Goal: Task Accomplishment & Management: Manage account settings

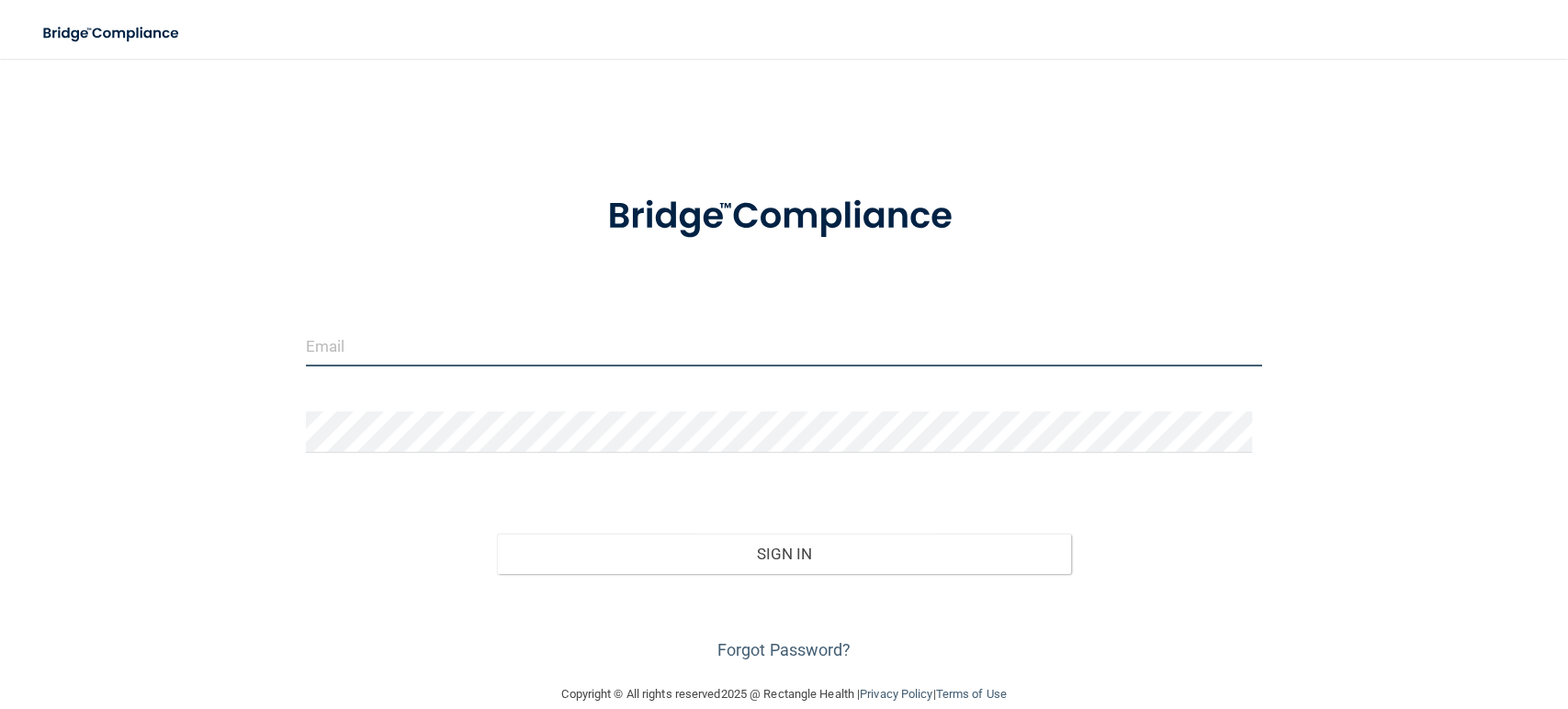
click at [651, 350] on input "email" at bounding box center [784, 346] width 957 height 42
type input "[EMAIL_ADDRESS][PERSON_NAME][DOMAIN_NAME]"
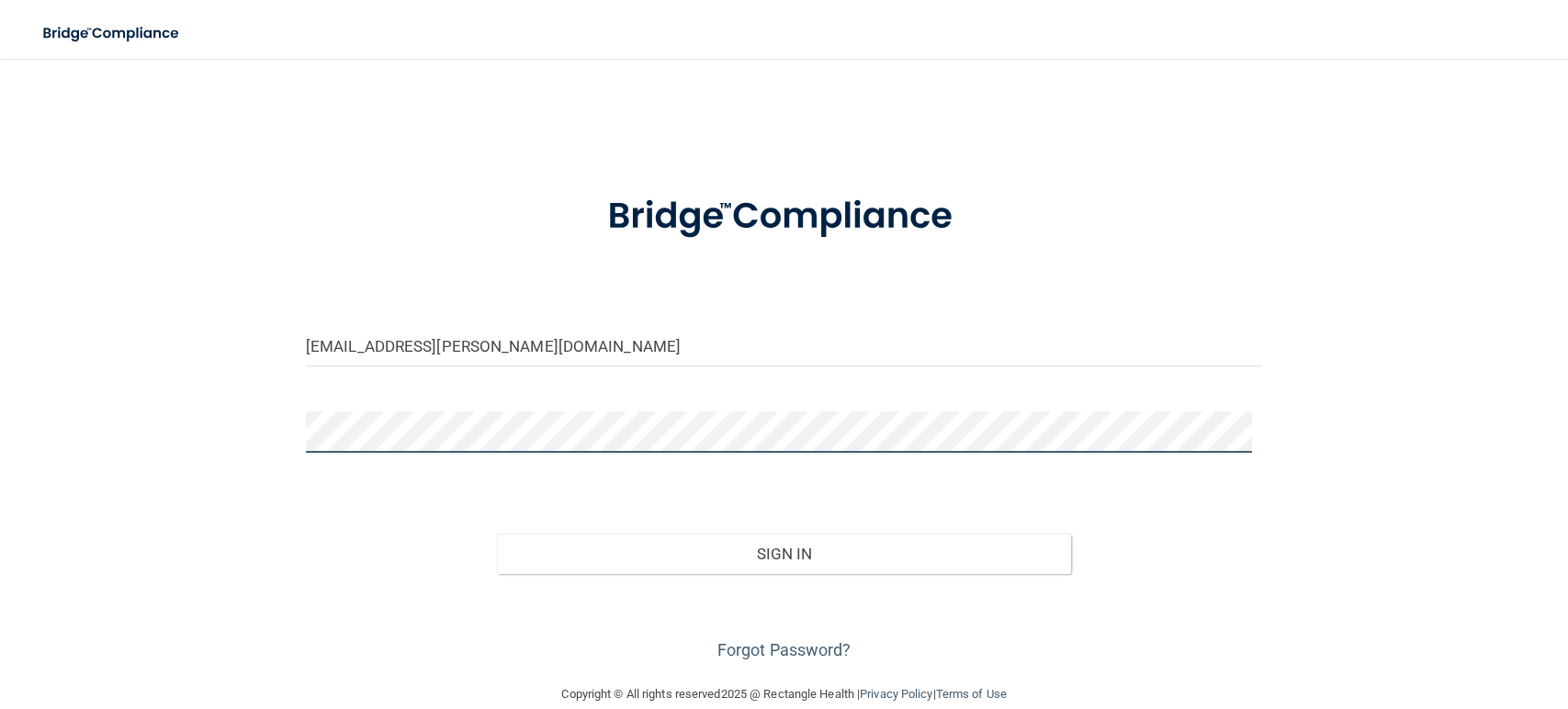
click at [497, 534] on button "Sign In" at bounding box center [784, 554] width 575 height 41
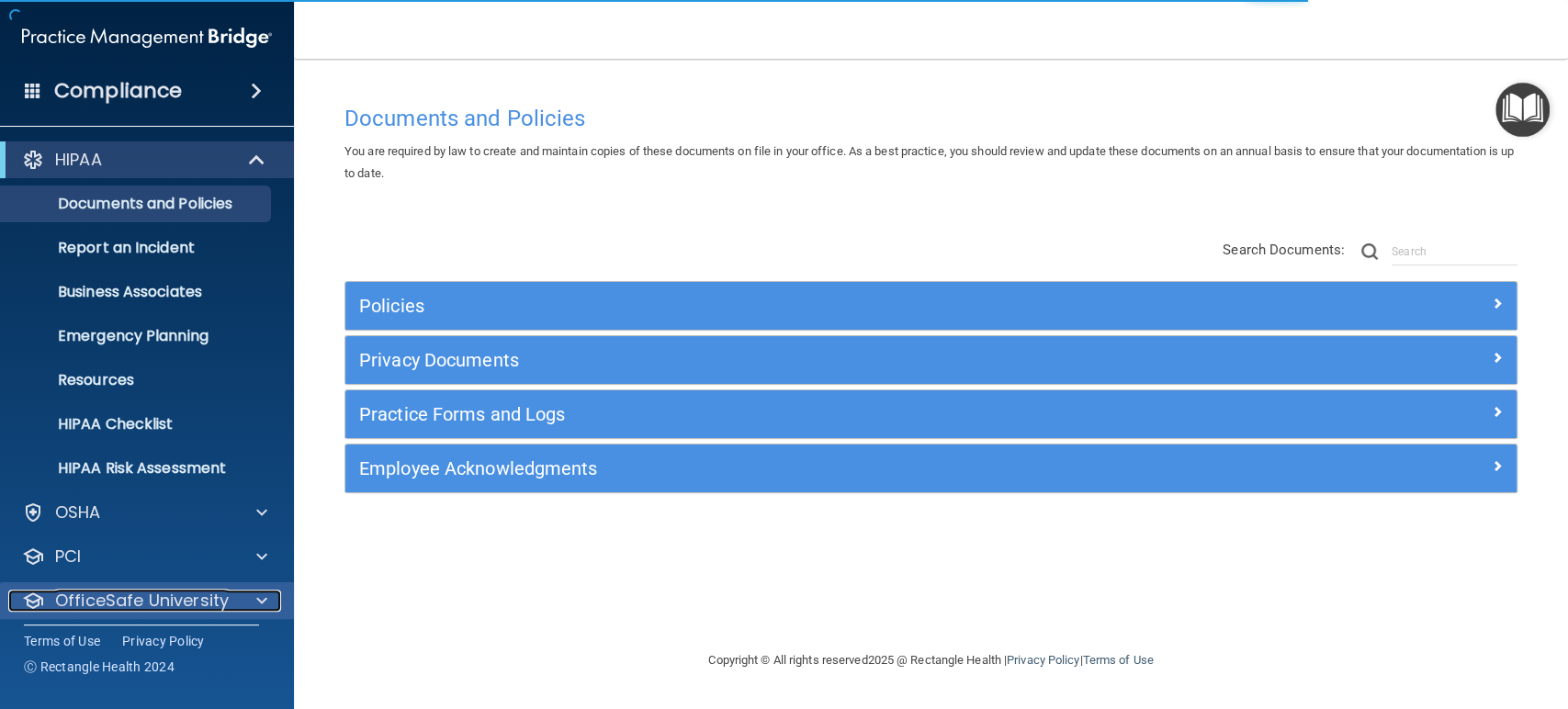
click at [272, 598] on div at bounding box center [259, 601] width 46 height 22
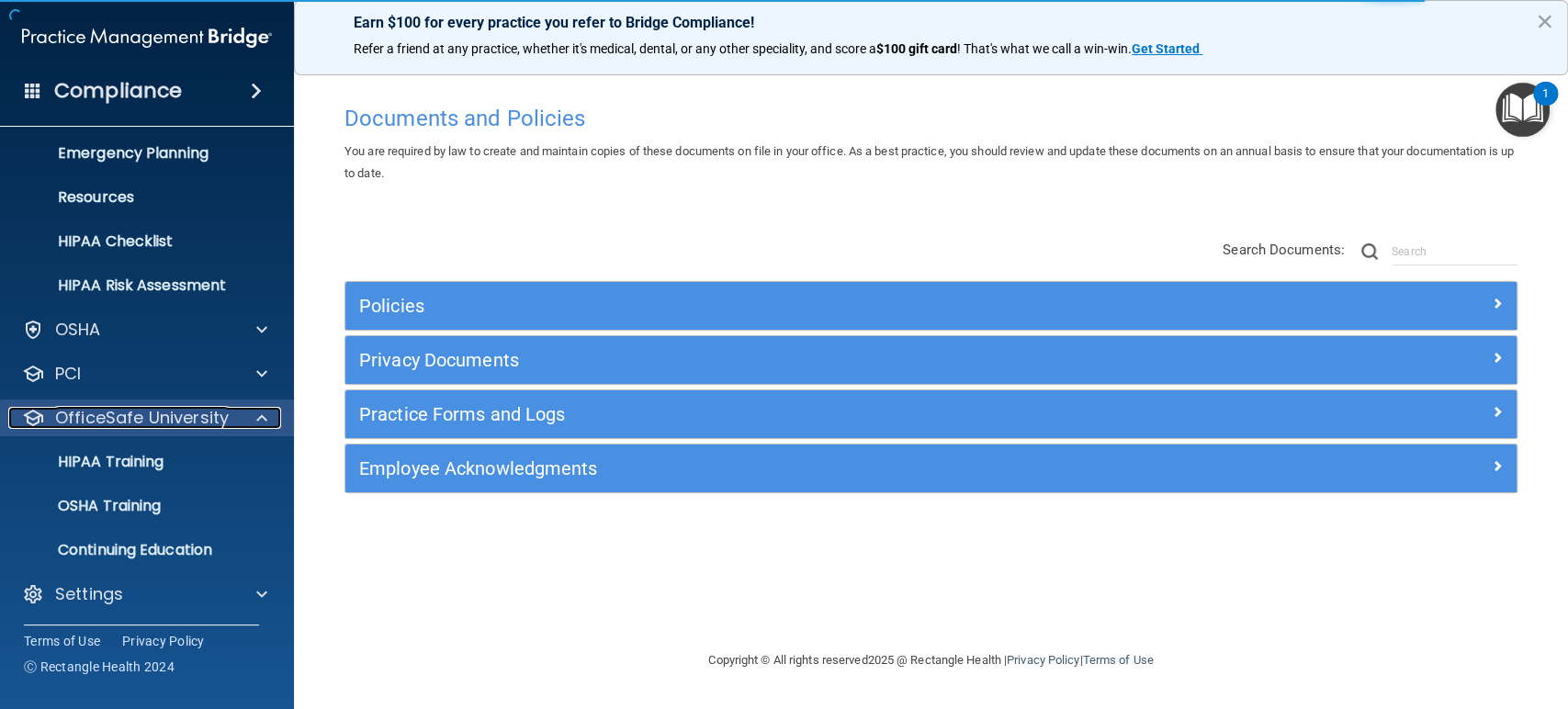
scroll to position [184, 0]
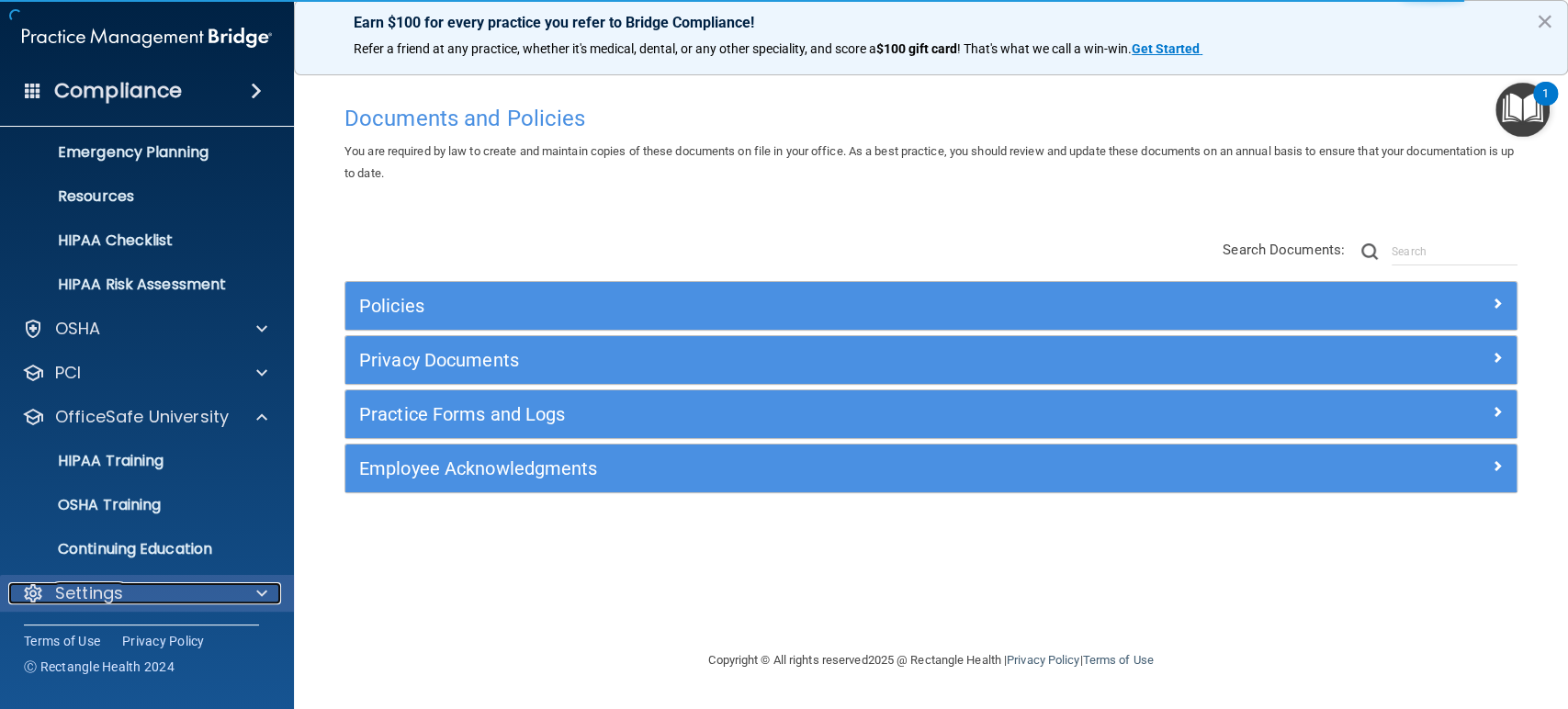
click at [226, 588] on div "Settings" at bounding box center [122, 593] width 228 height 22
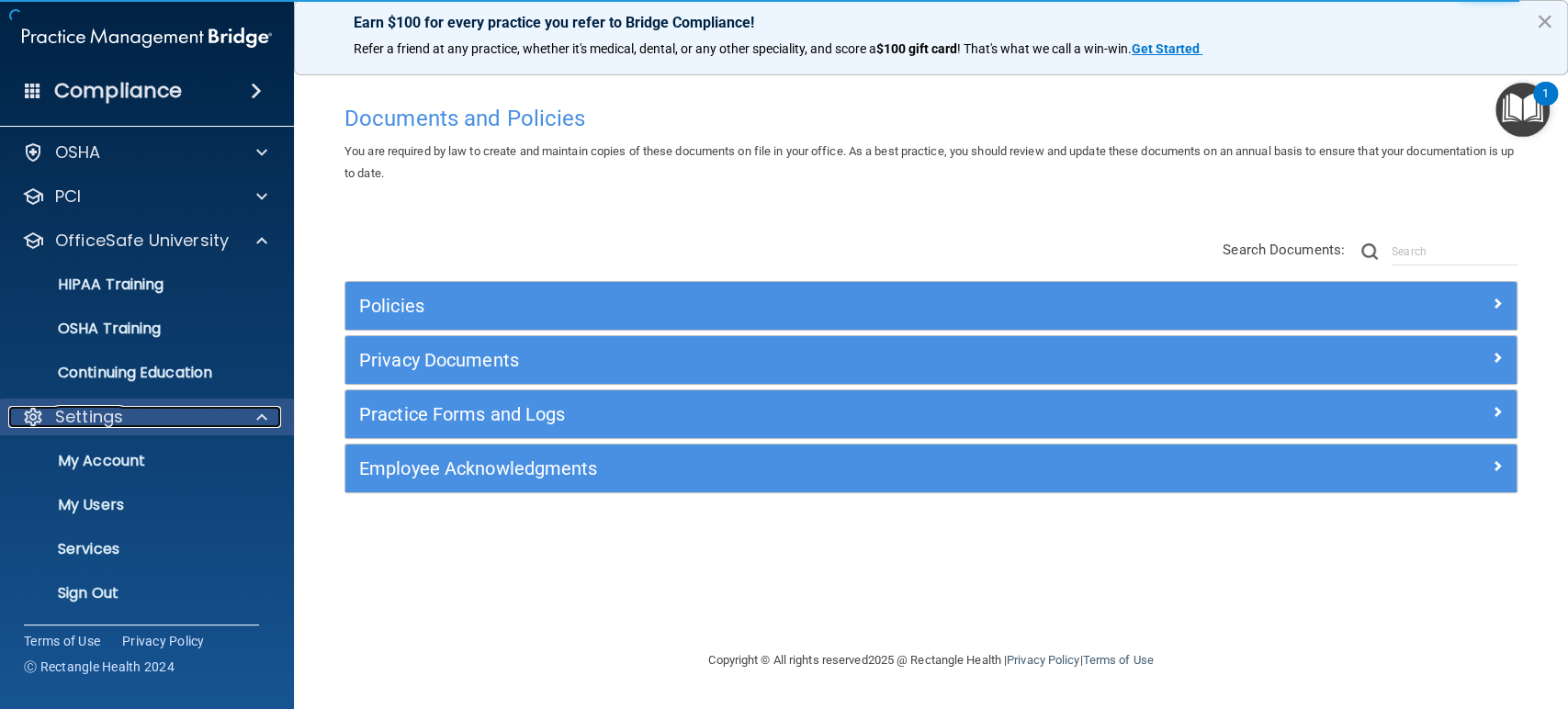
scroll to position [360, 0]
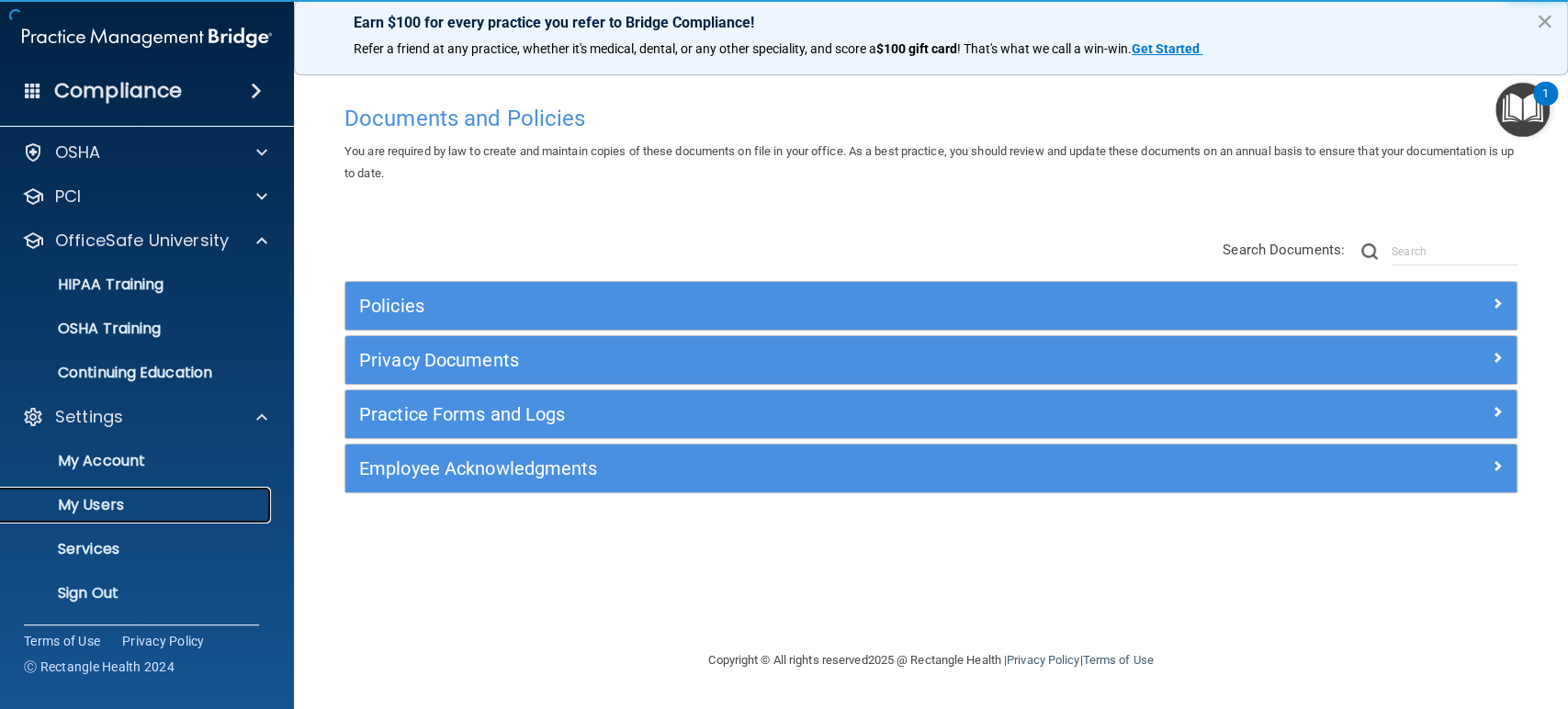
click at [140, 505] on p "My Users" at bounding box center [137, 505] width 251 height 19
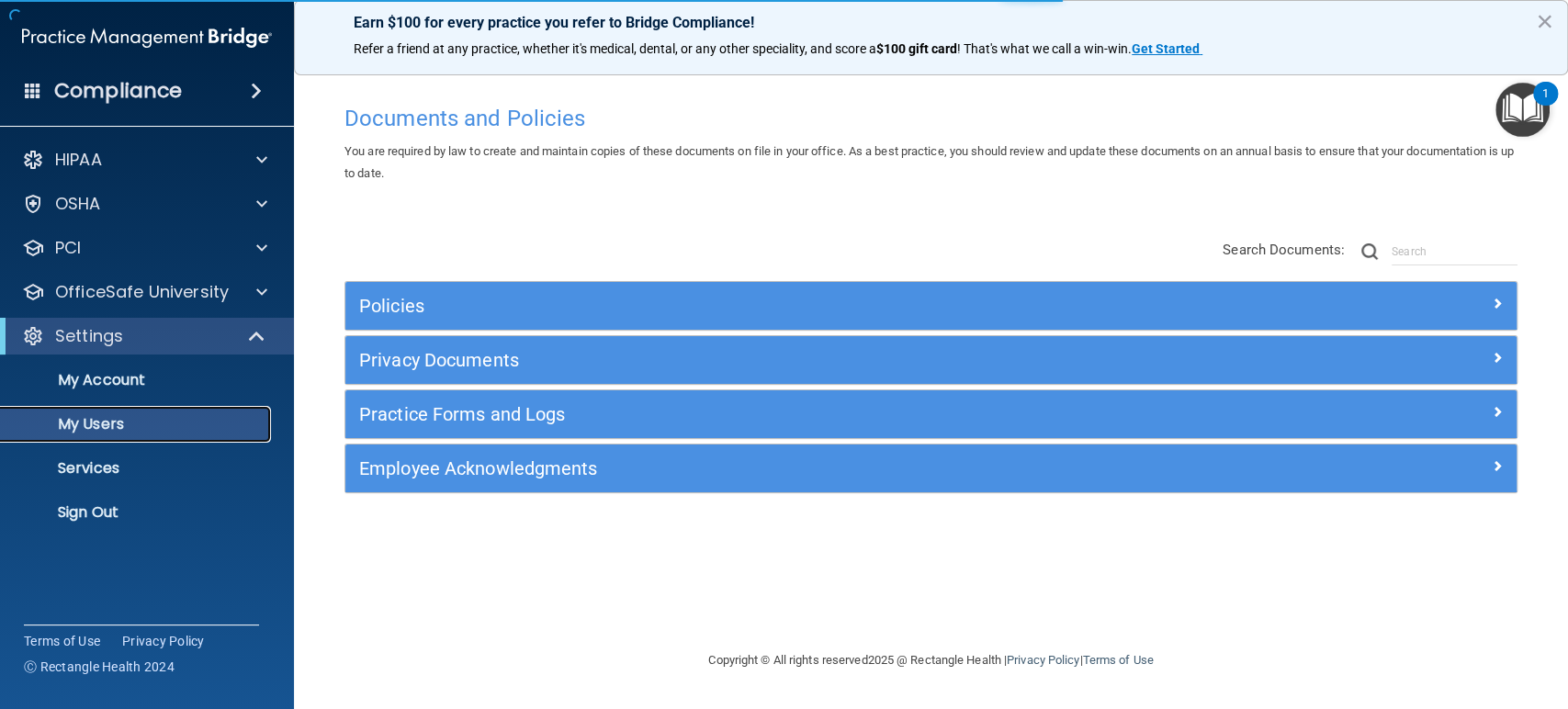
select select "20"
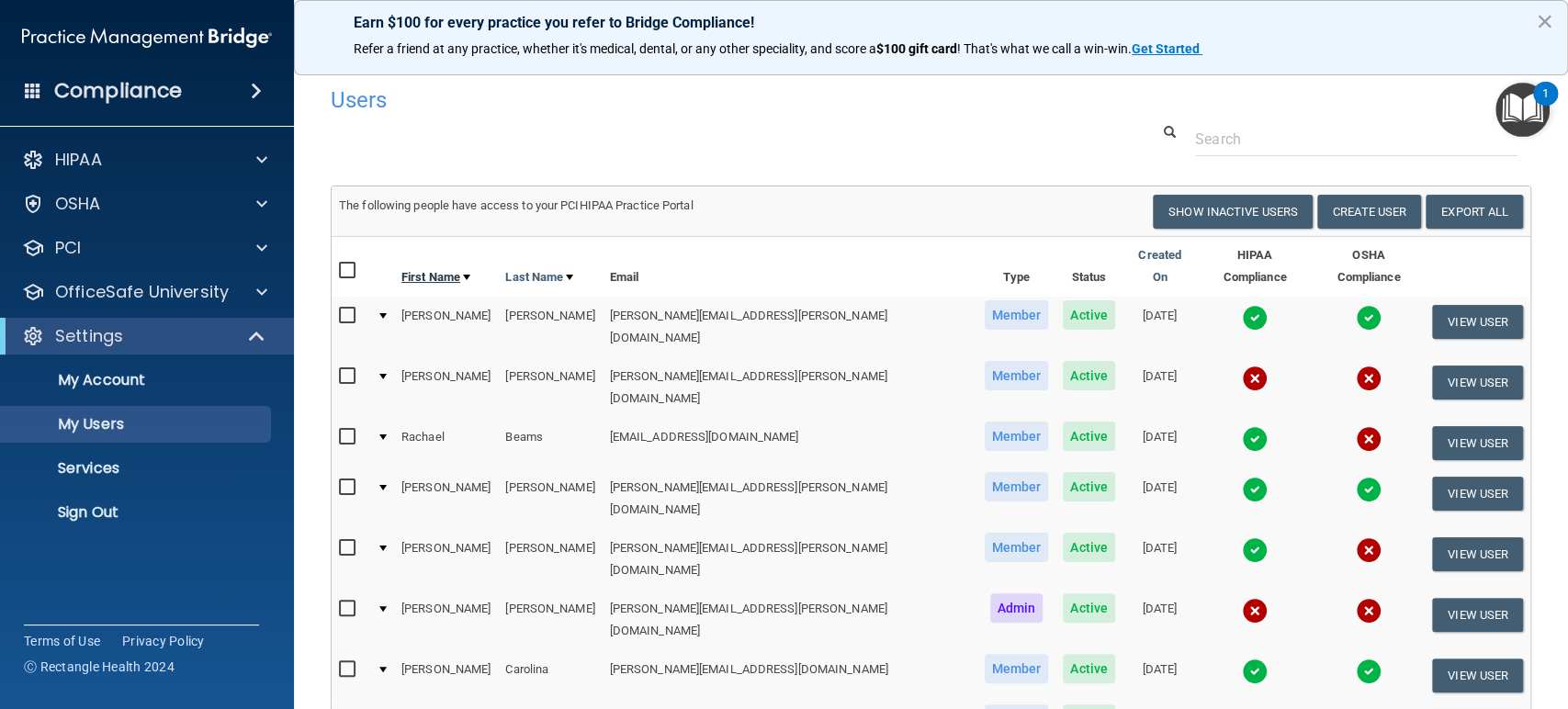
click at [466, 266] on link "First Name" at bounding box center [436, 277] width 69 height 22
click at [985, 533] on span "Member" at bounding box center [1016, 548] width 64 height 30
select select "20"
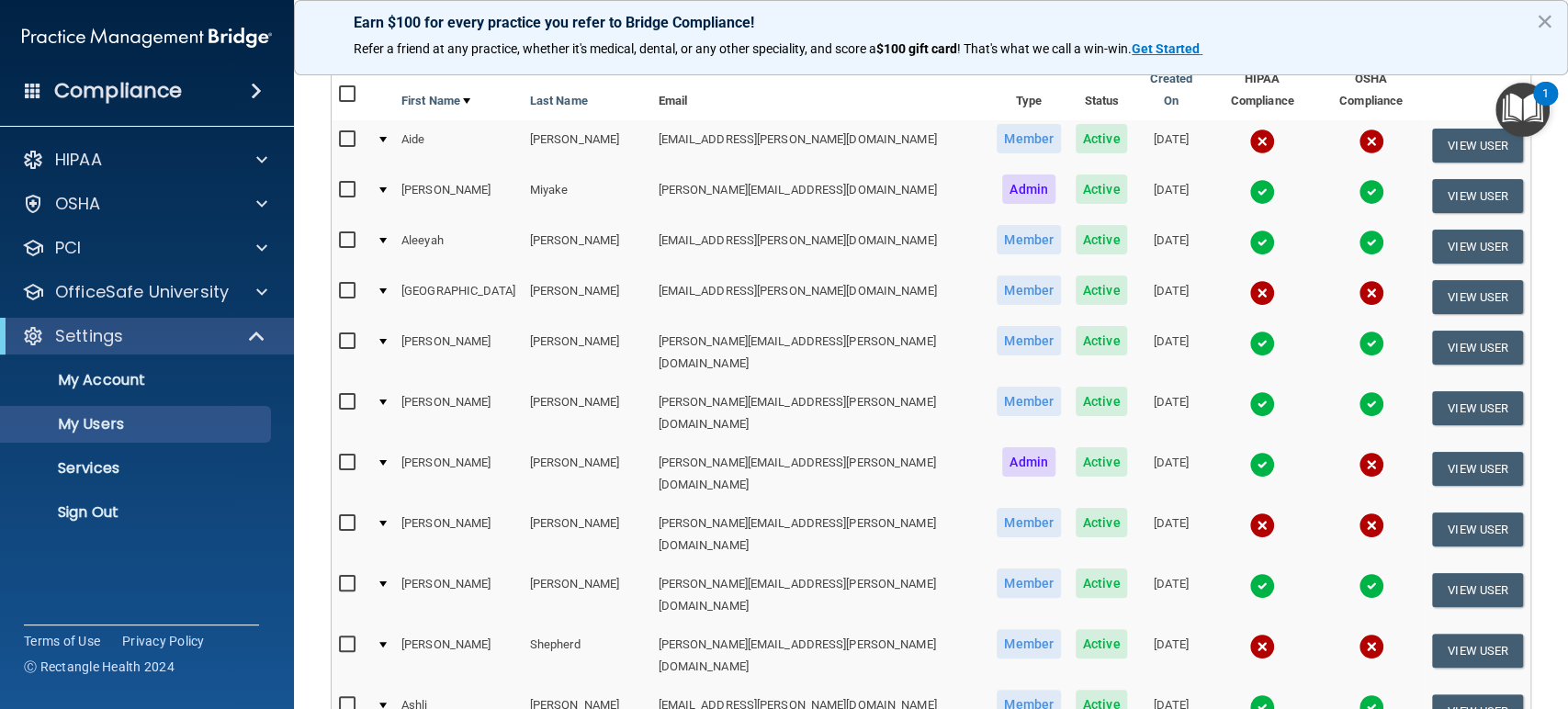
scroll to position [232, 0]
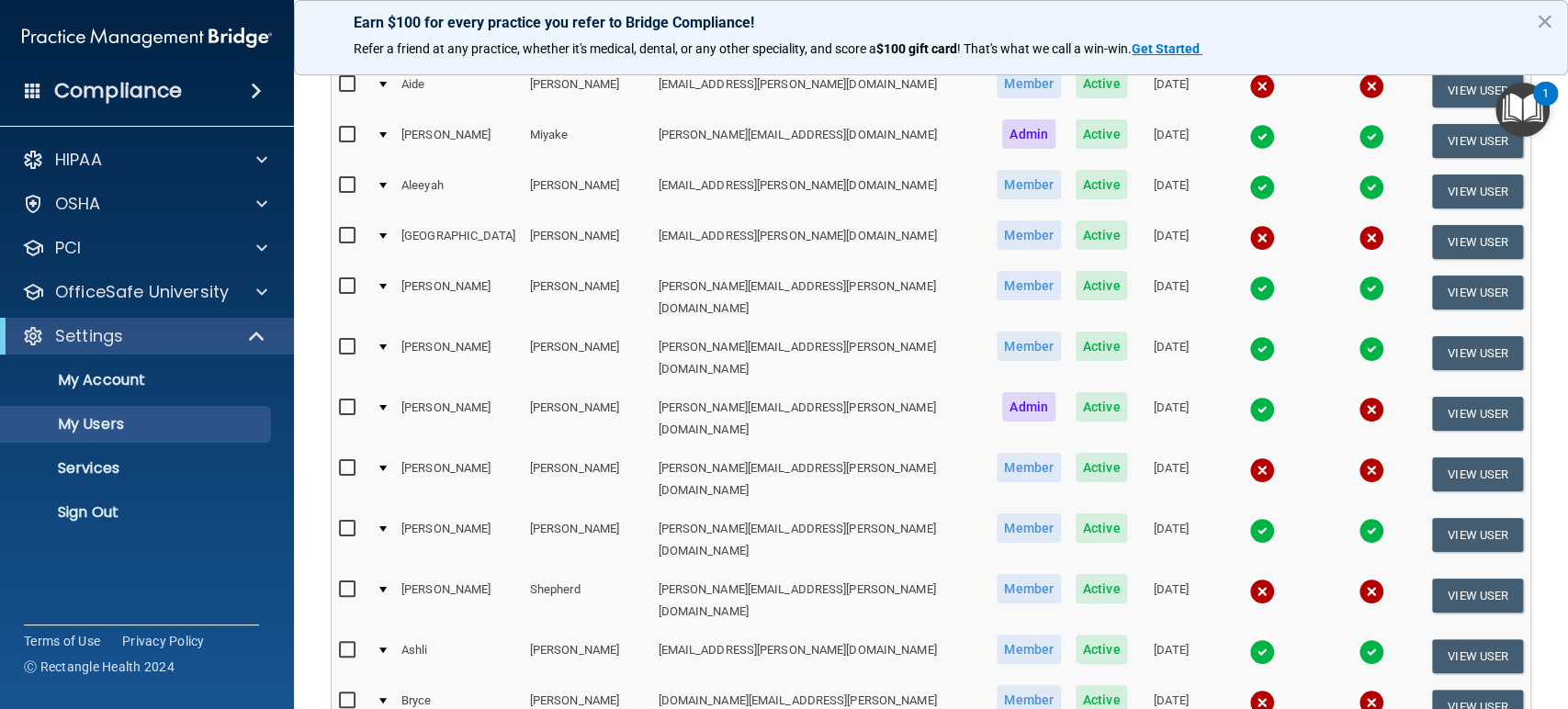
click at [344, 582] on input "checkbox" at bounding box center [349, 589] width 21 height 15
checkbox input "true"
click at [1461, 579] on button "View User" at bounding box center [1478, 596] width 91 height 34
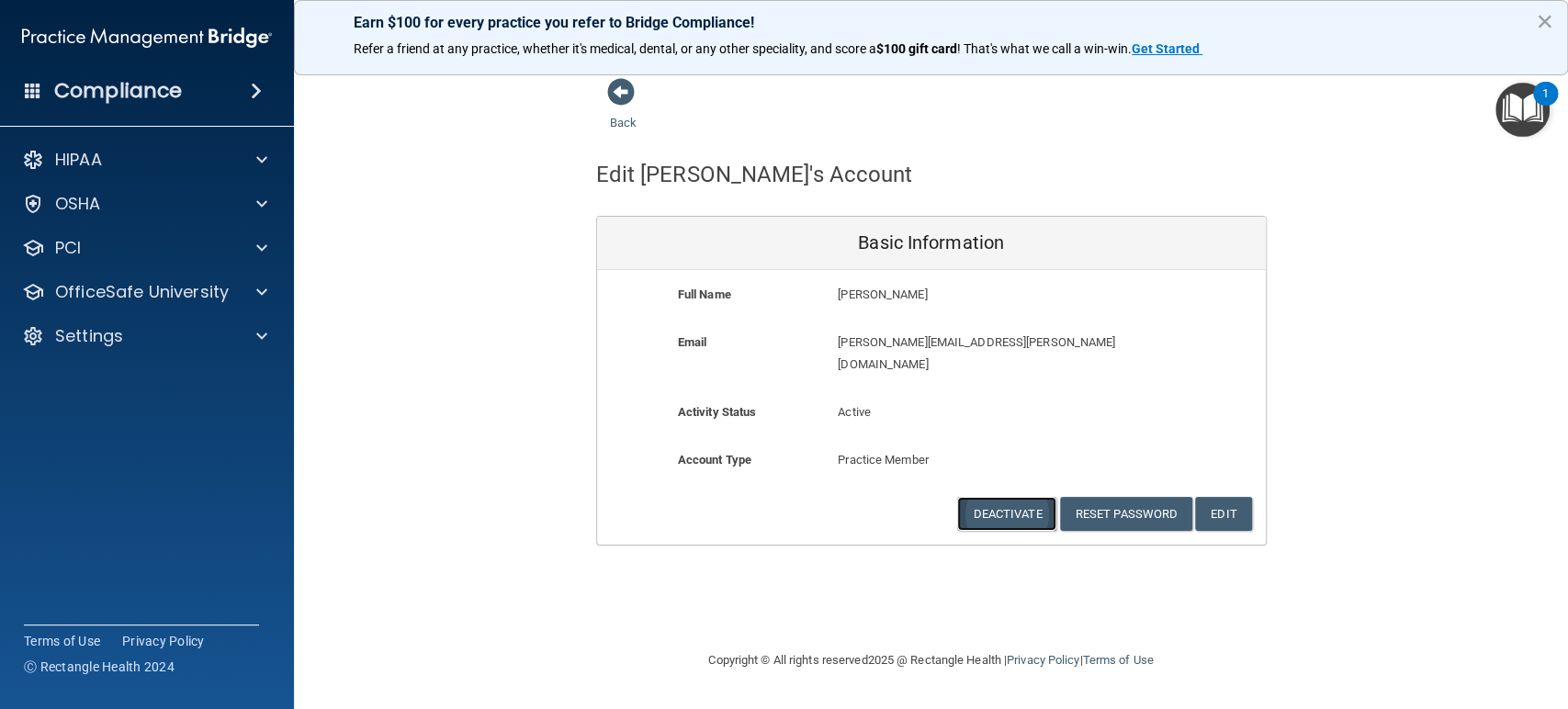
click at [1020, 505] on button "Deactivate" at bounding box center [1007, 514] width 99 height 34
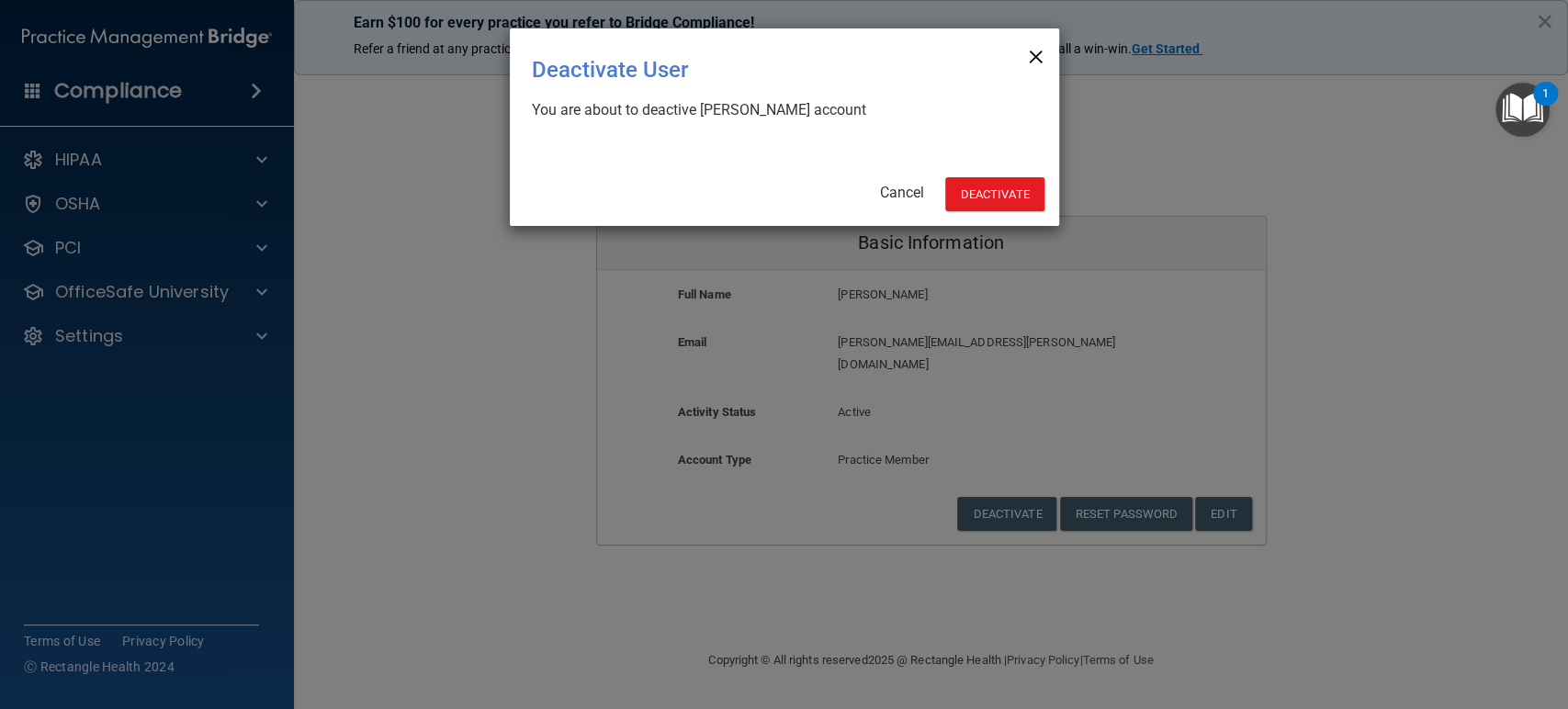
click at [1036, 67] on span "×" at bounding box center [1035, 53] width 17 height 37
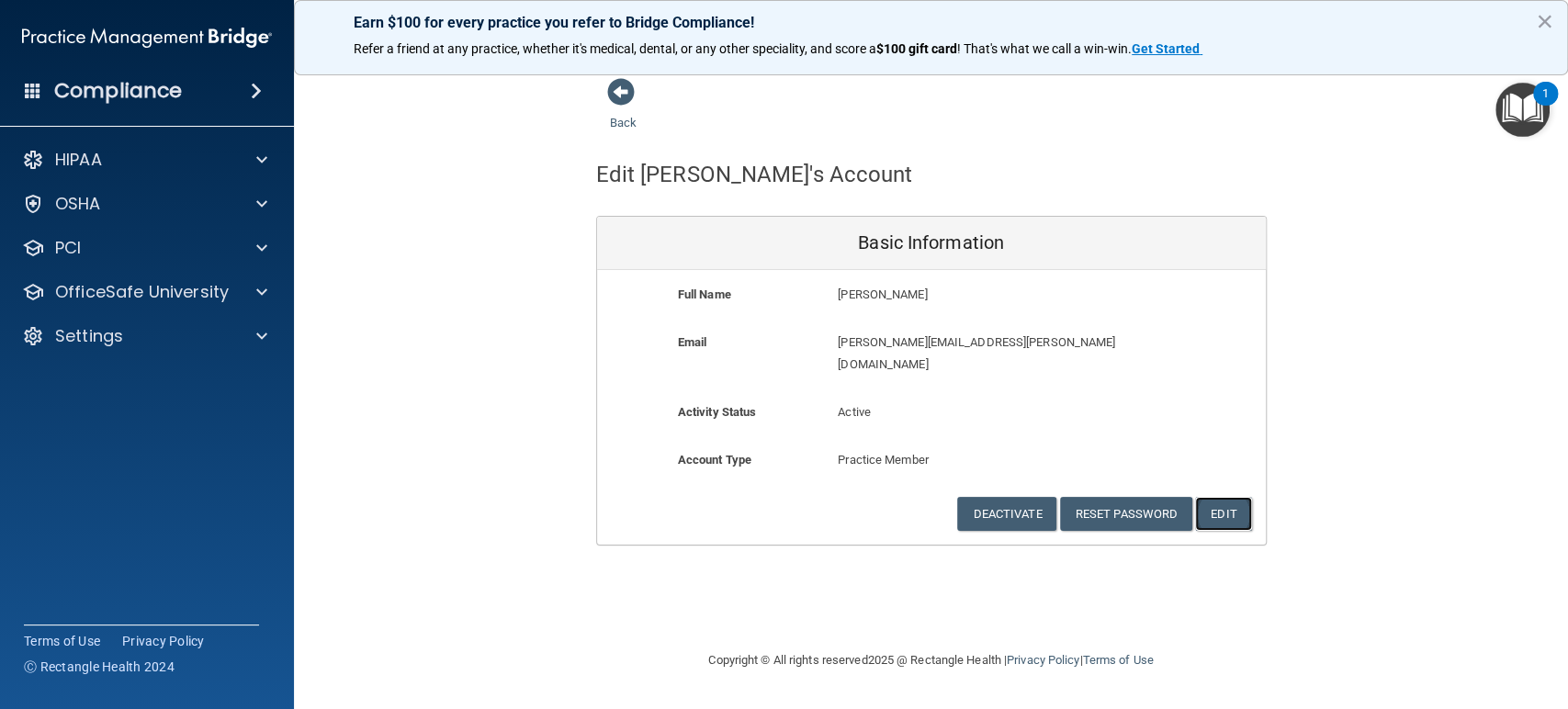
click at [1222, 497] on button "Edit" at bounding box center [1223, 514] width 56 height 34
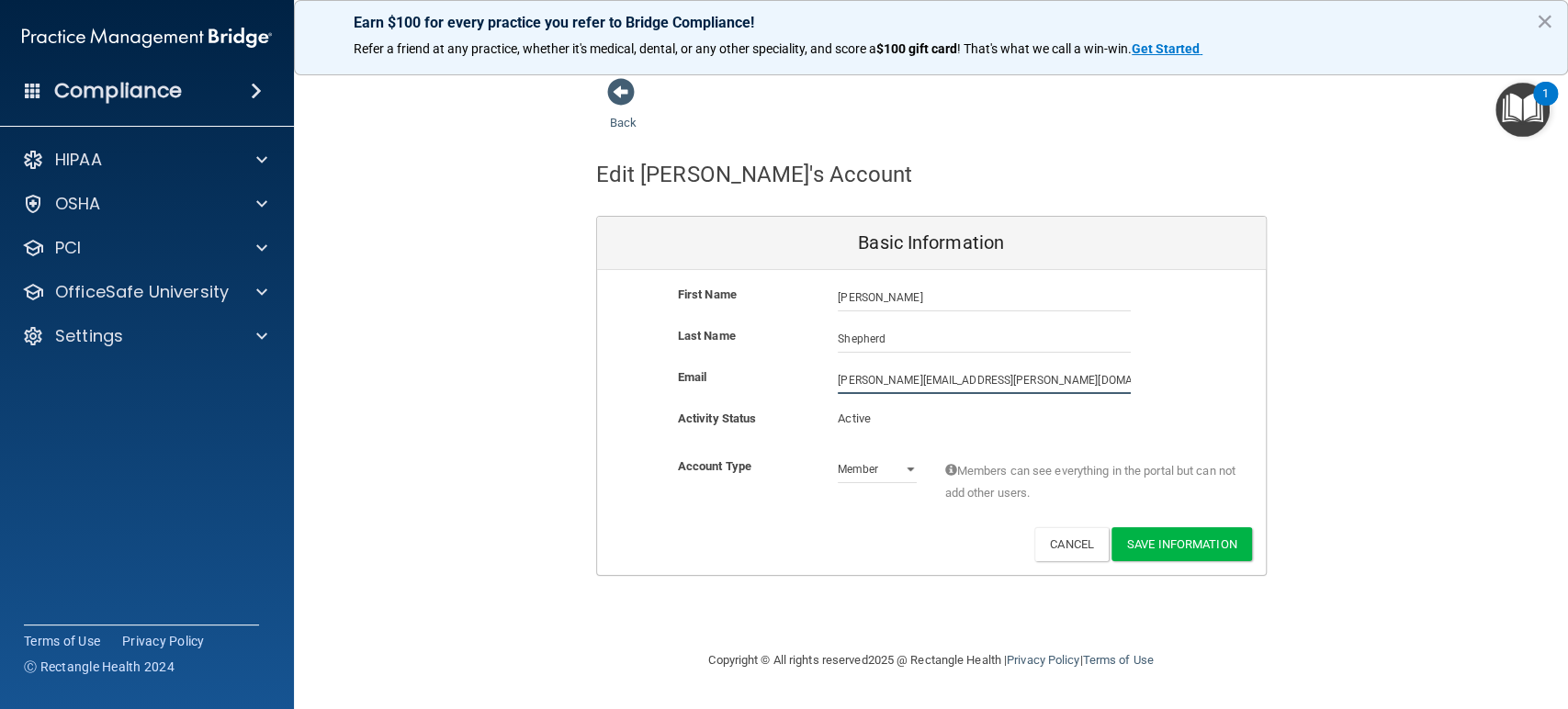
click at [864, 381] on input "[PERSON_NAME][EMAIL_ADDRESS][PERSON_NAME][DOMAIN_NAME]" at bounding box center [985, 380] width 293 height 28
type input "[PERSON_NAME][EMAIL_ADDRESS][PERSON_NAME][DOMAIN_NAME]"
click at [1167, 535] on button "Save Information" at bounding box center [1182, 544] width 141 height 34
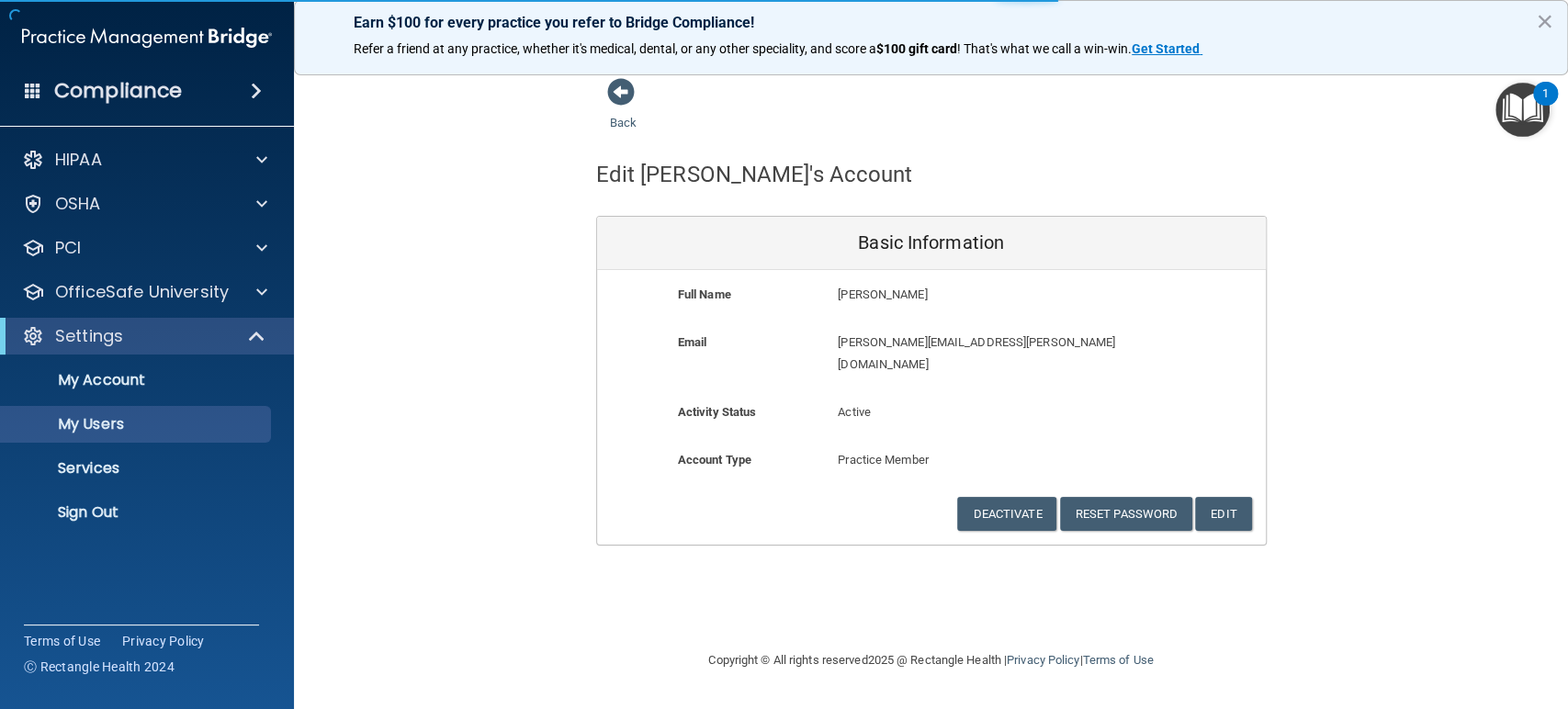
select select "20"
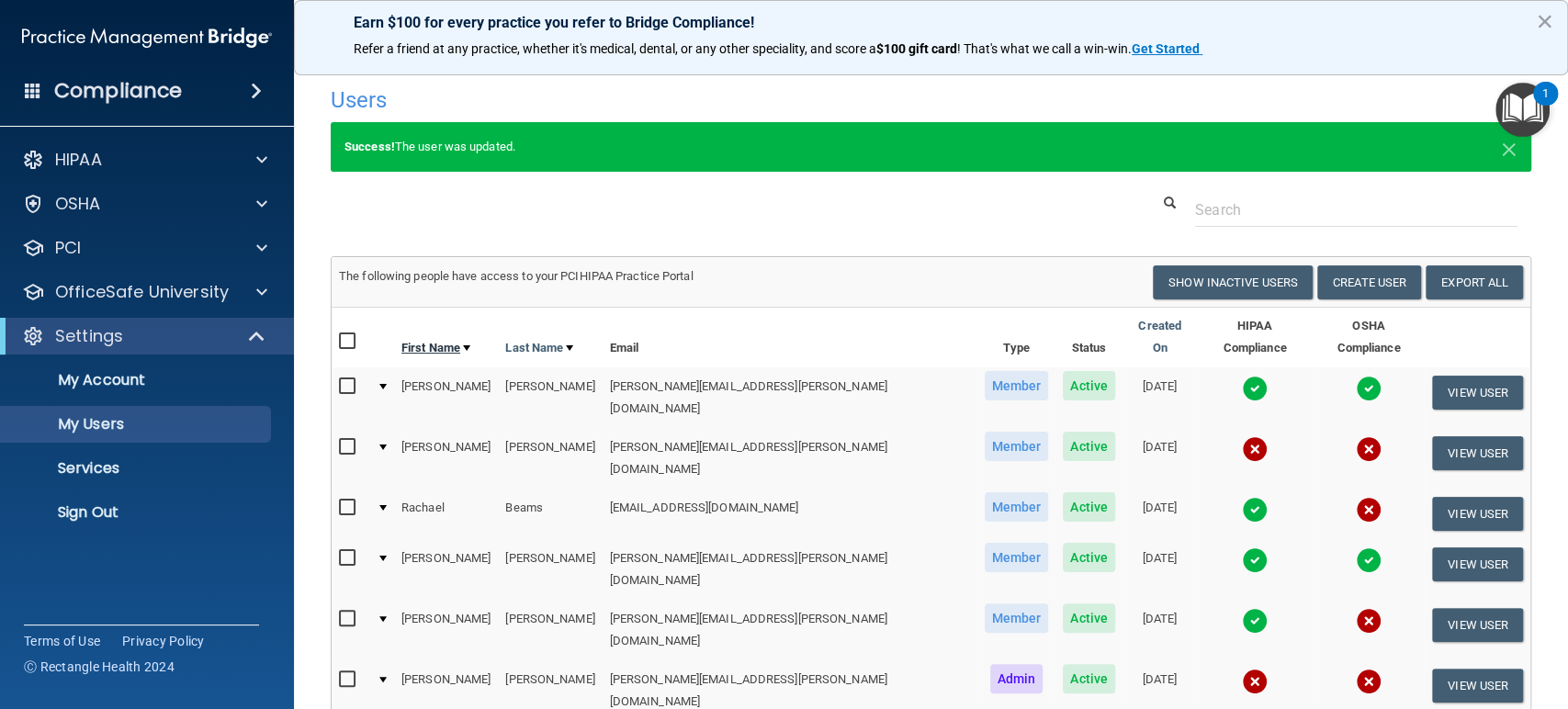
click at [442, 337] on link "First Name" at bounding box center [436, 348] width 69 height 22
select select "20"
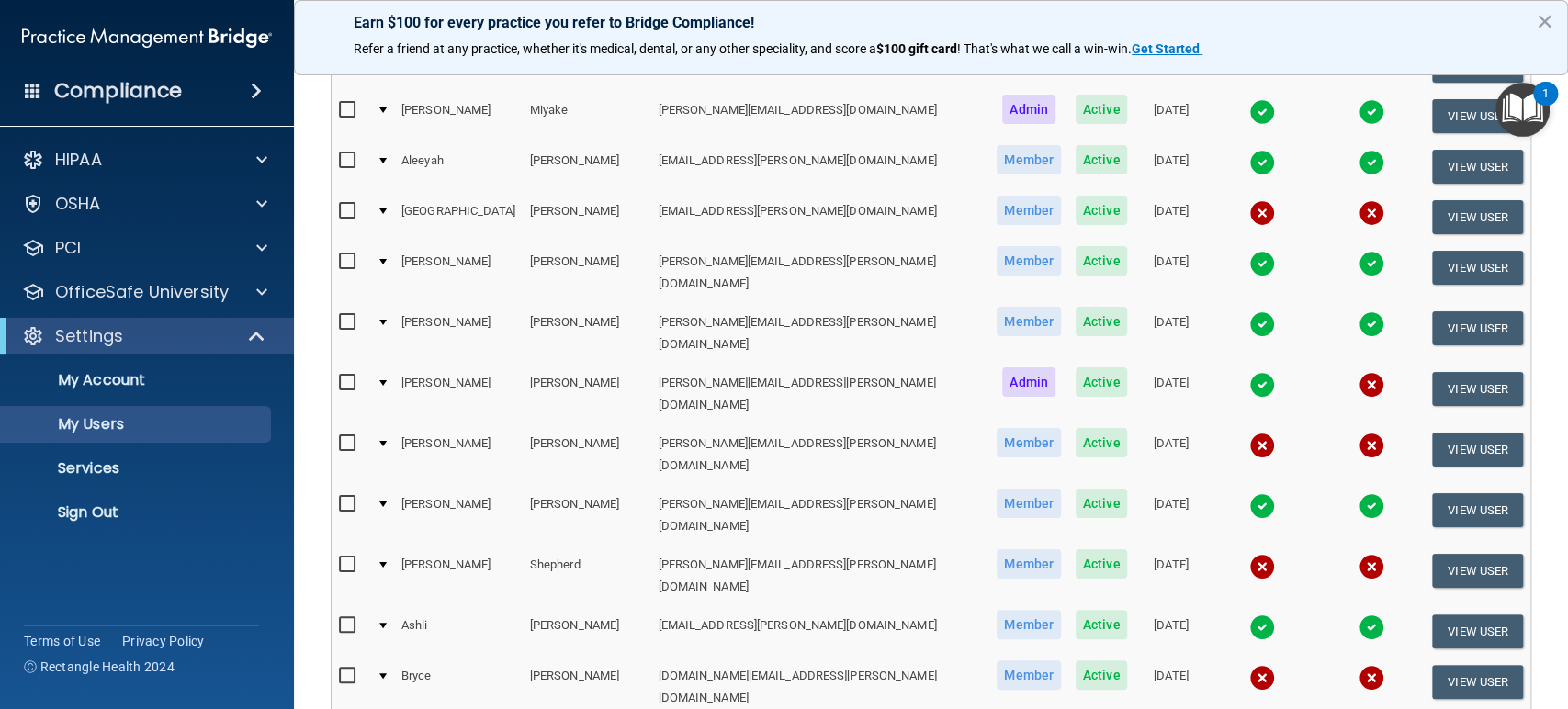
scroll to position [270, 0]
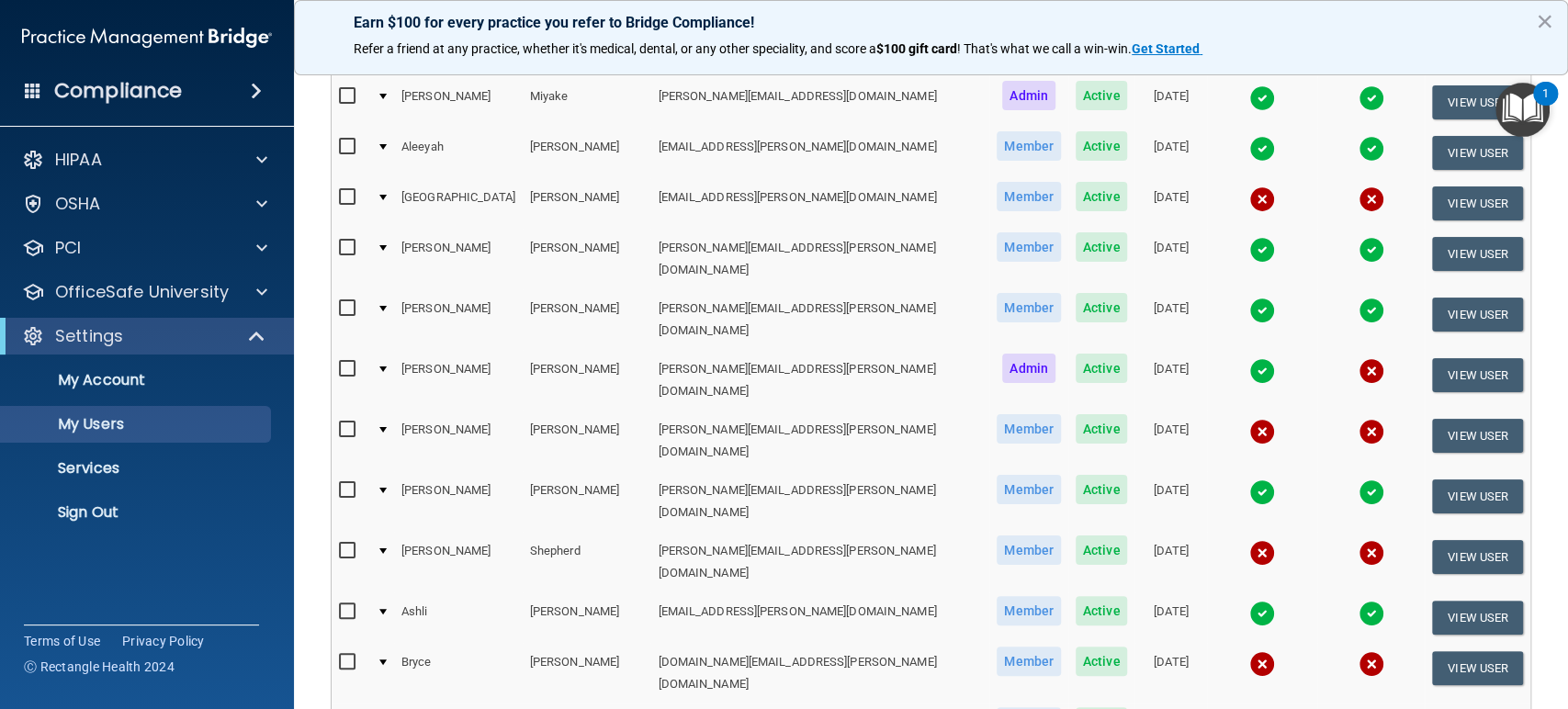
click at [349, 544] on input "checkbox" at bounding box center [349, 551] width 21 height 15
checkbox input "true"
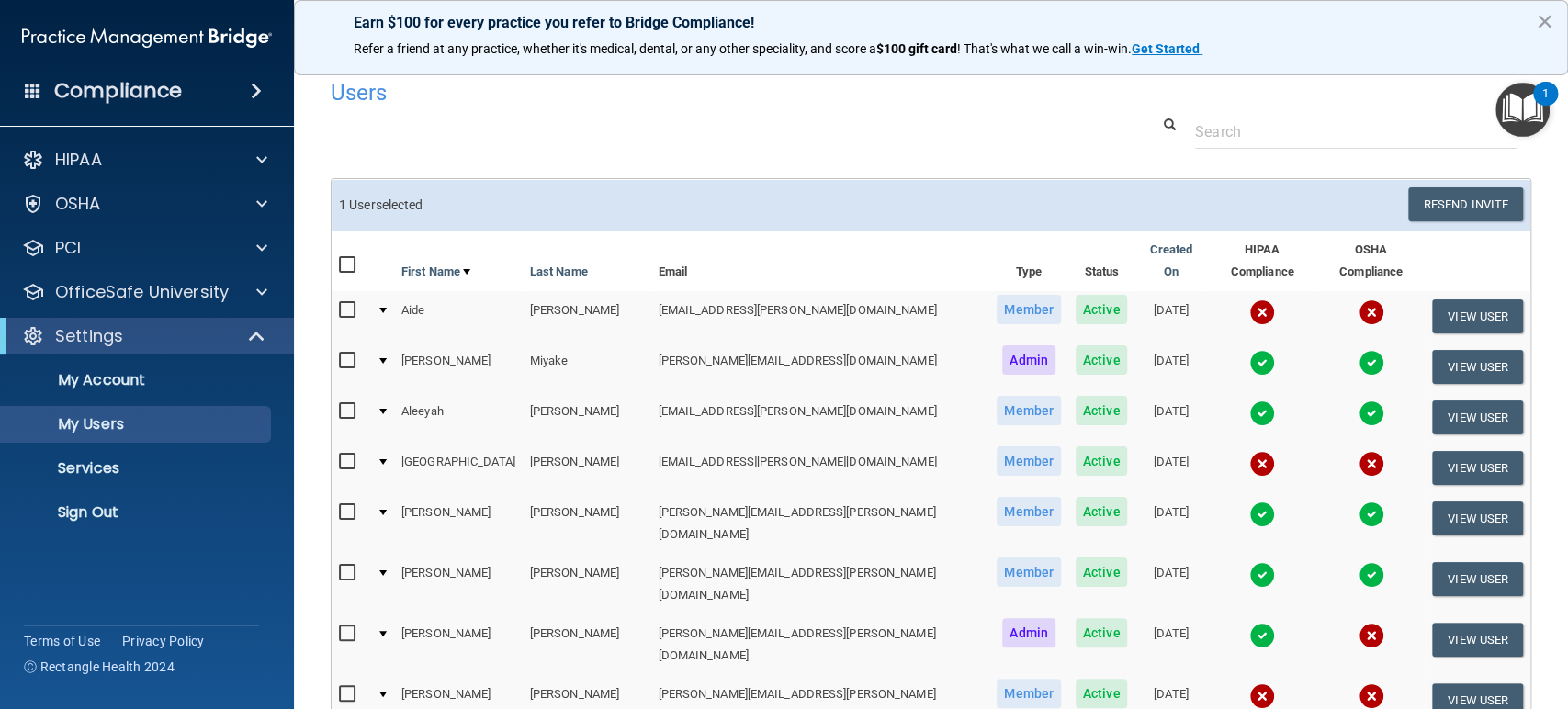
scroll to position [0, 0]
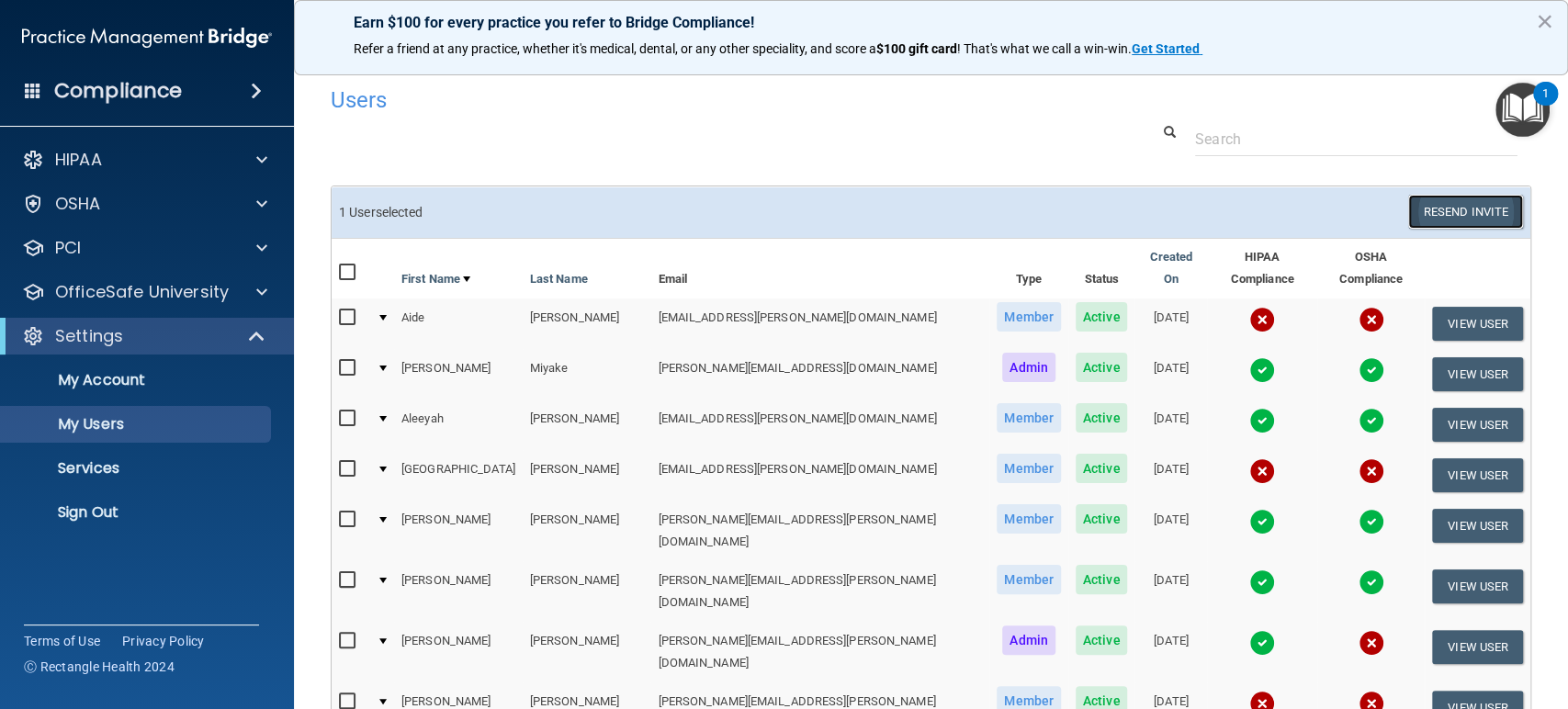
click at [1455, 219] on button "Resend Invite" at bounding box center [1466, 212] width 115 height 34
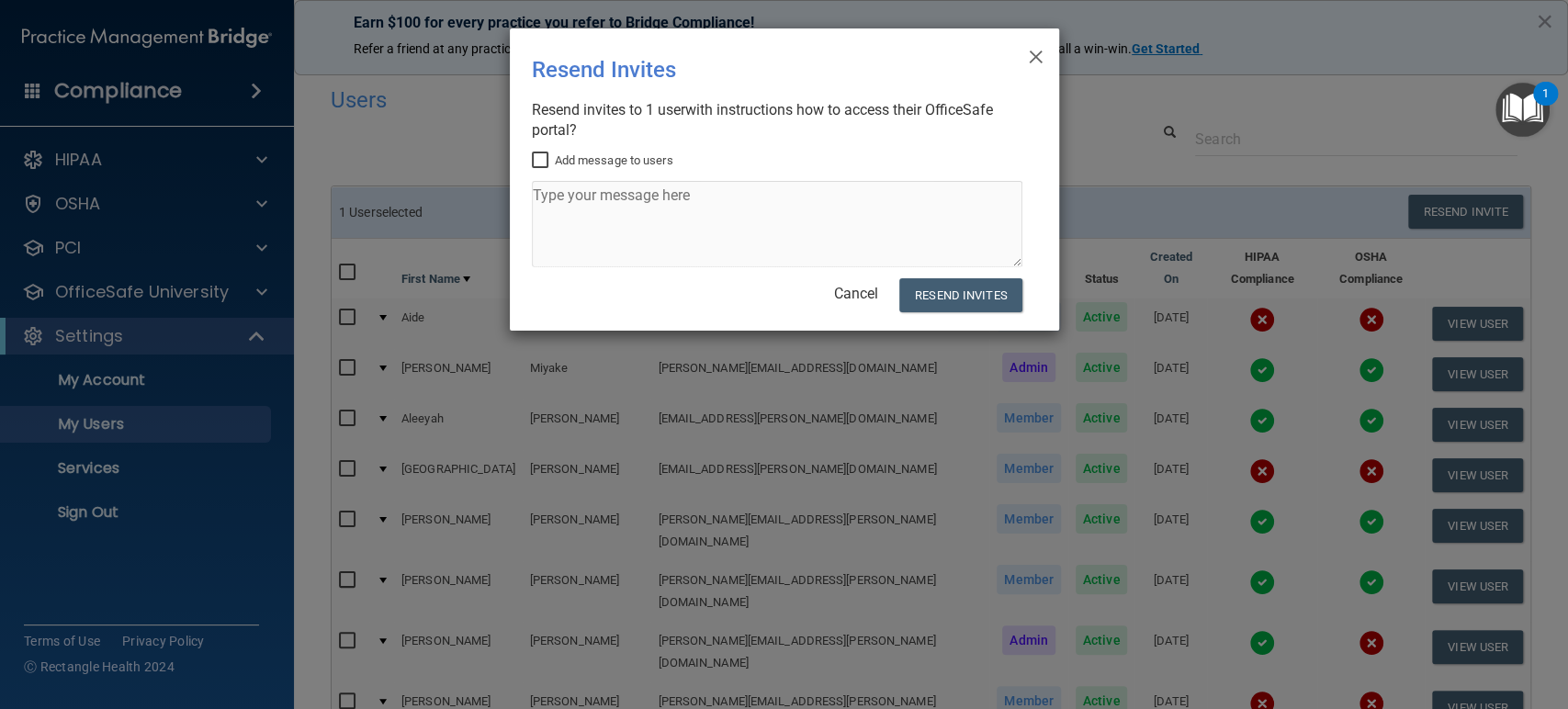
click at [545, 158] on input "Add message to users" at bounding box center [542, 160] width 21 height 15
checkbox input "true"
click at [561, 191] on textarea at bounding box center [777, 224] width 490 height 86
type textarea "Here you go!"
click at [1000, 291] on button "Resend Invites" at bounding box center [960, 295] width 122 height 34
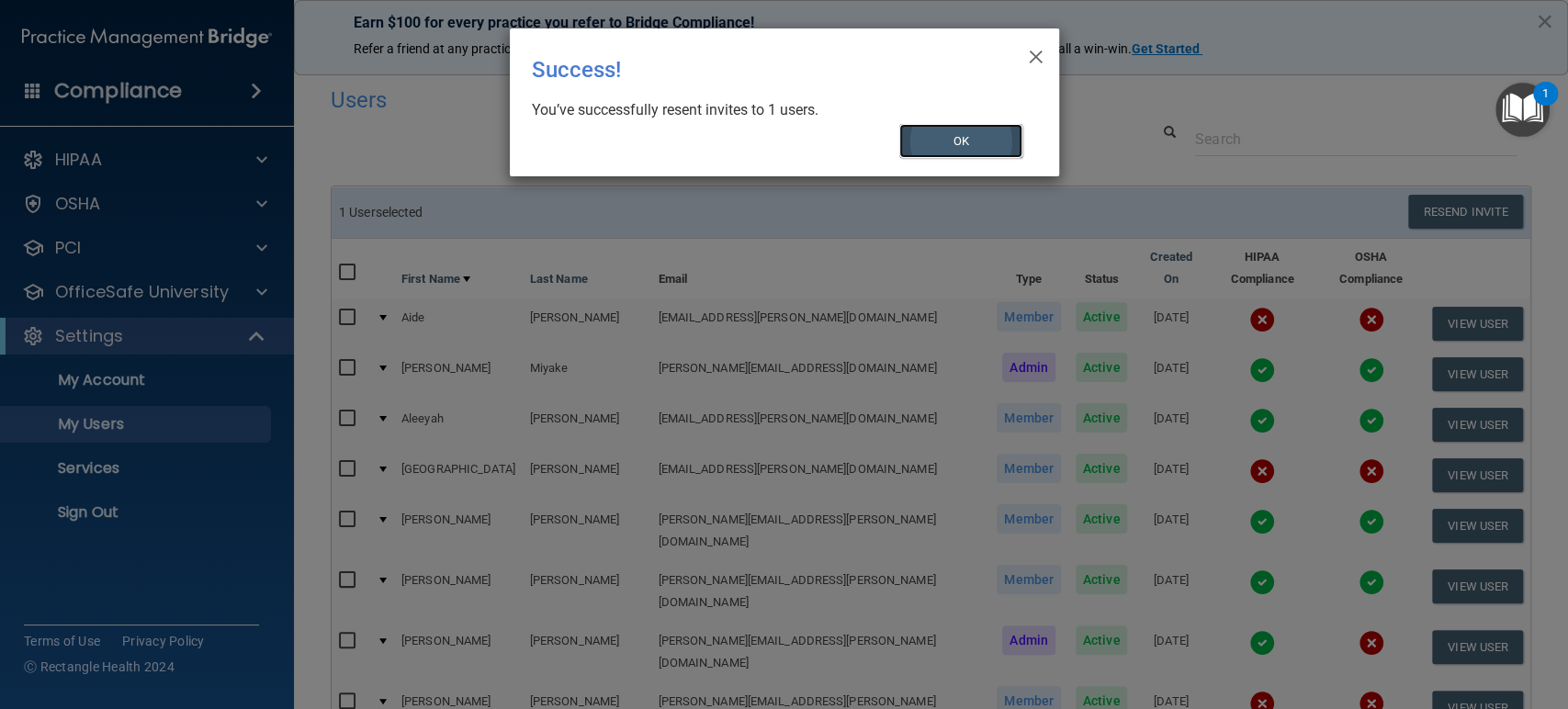
click at [971, 132] on button "OK" at bounding box center [961, 141] width 123 height 34
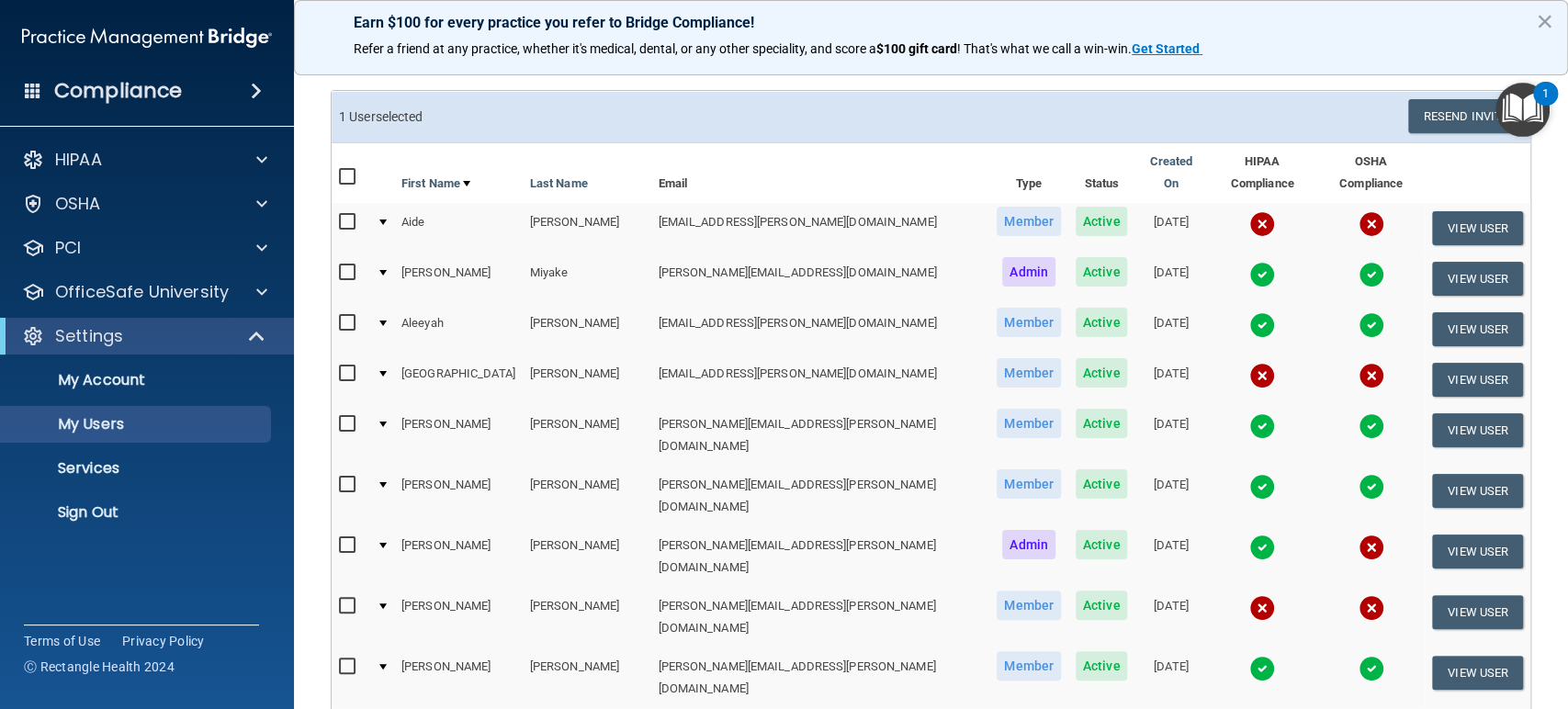
scroll to position [105, 0]
